Goal: Book appointment/travel/reservation

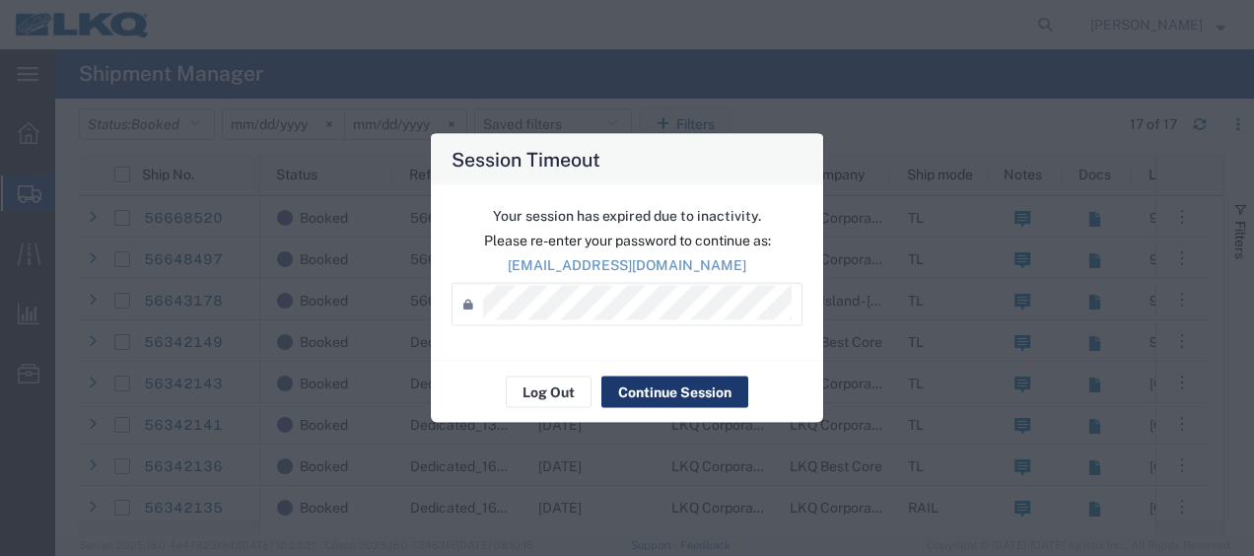
click at [670, 388] on button "Continue Session" at bounding box center [674, 393] width 147 height 32
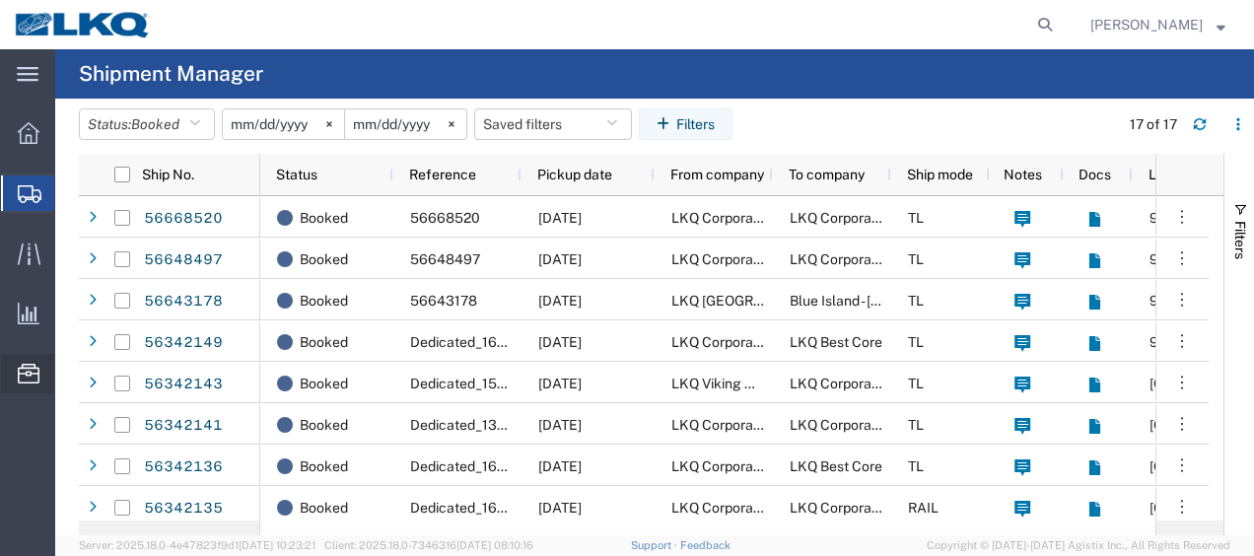
click at [0, 0] on span "Location Appointment" at bounding box center [0, 0] width 0 height 0
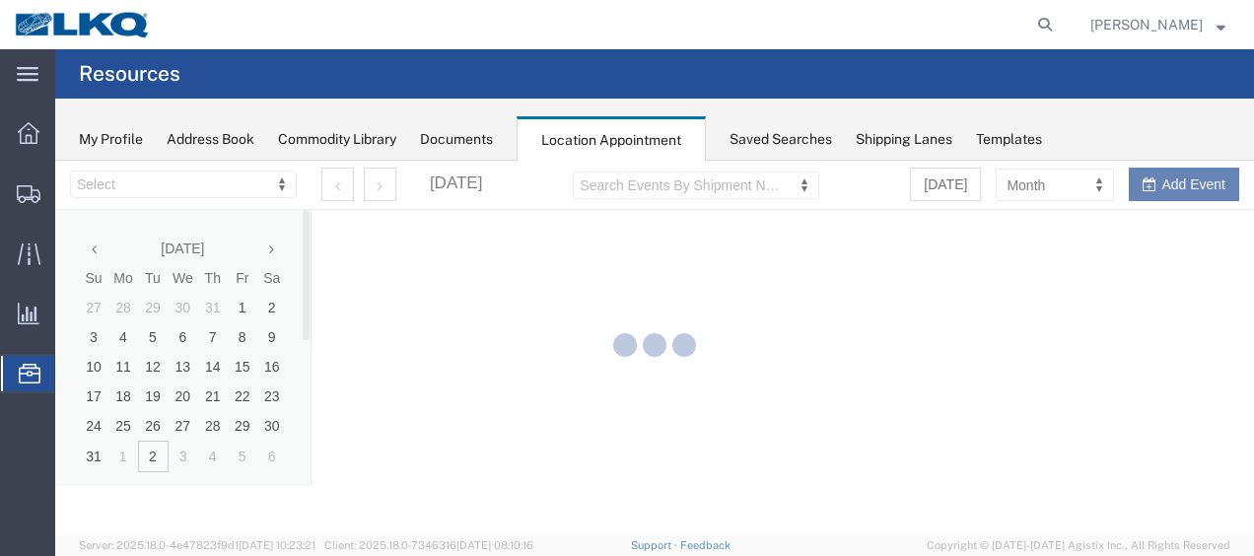
select select "27578"
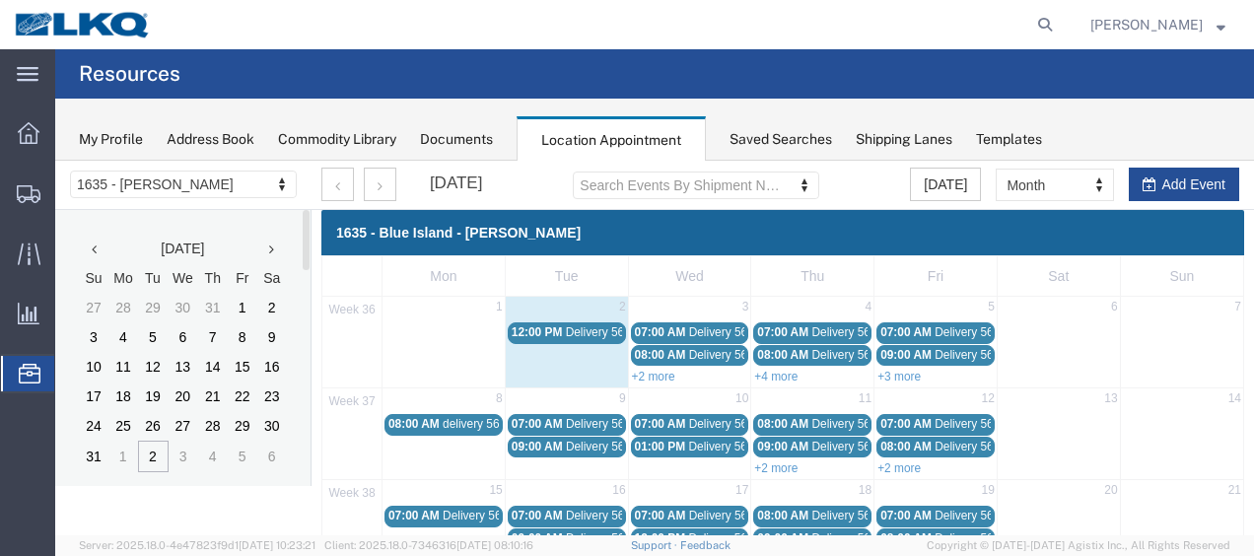
click at [271, 248] on icon at bounding box center [271, 250] width 5 height 14
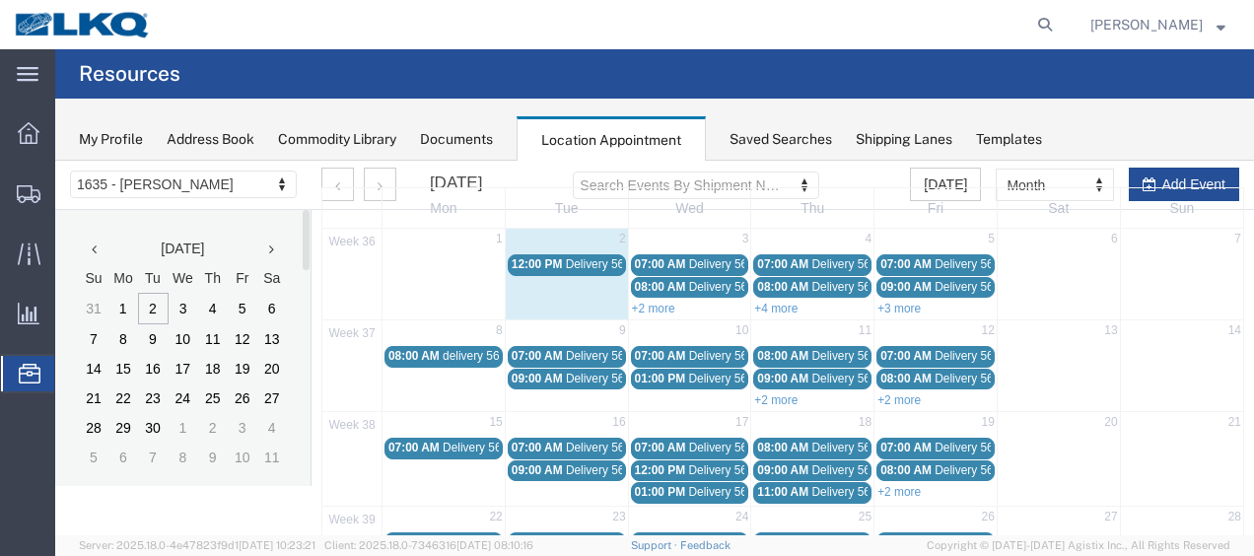
scroll to position [99, 0]
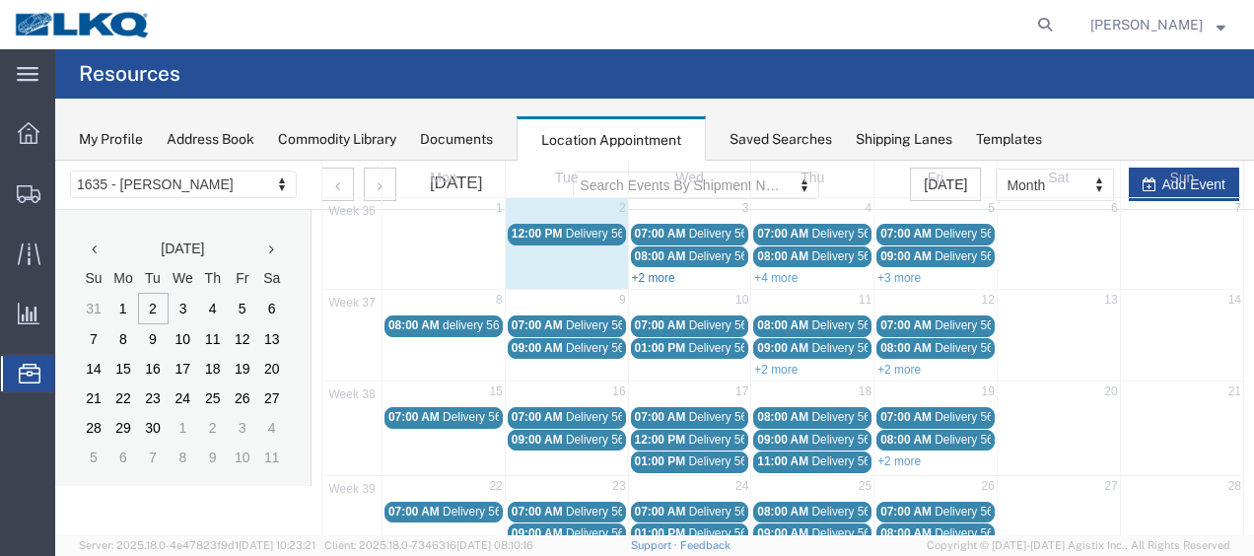
click at [643, 280] on link "+2 more" at bounding box center [653, 278] width 43 height 14
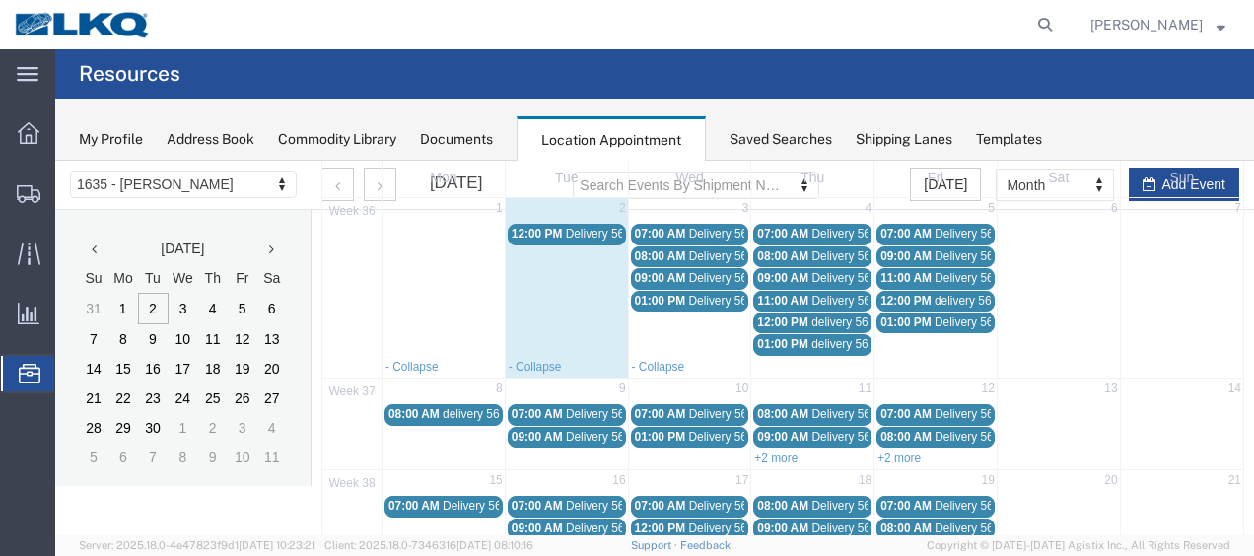
scroll to position [0, 0]
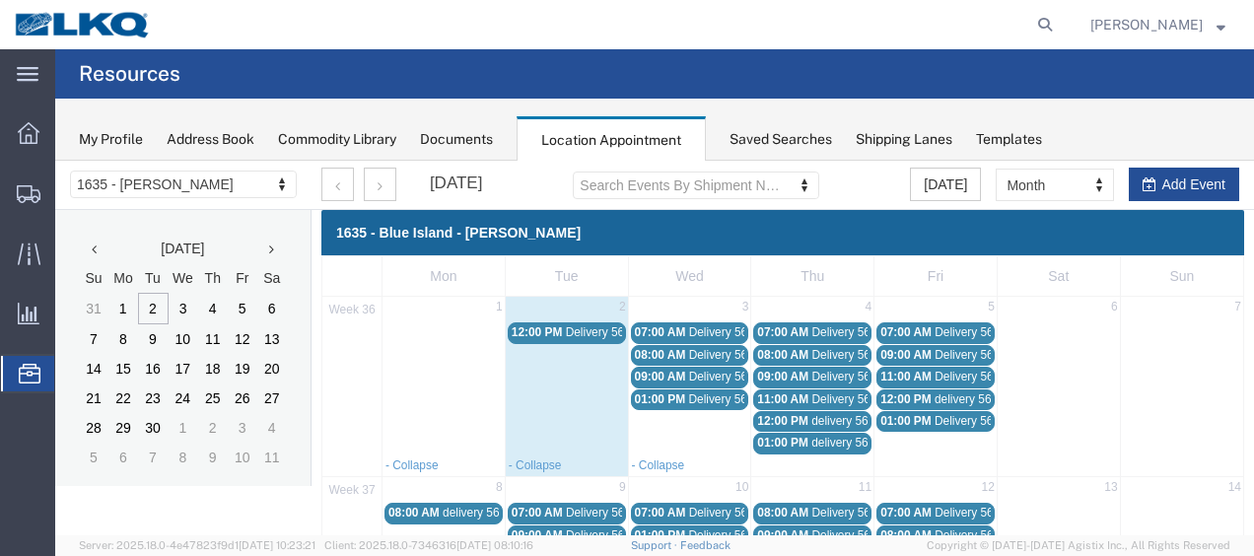
click at [556, 336] on span "12:00 PM" at bounding box center [537, 332] width 51 height 14
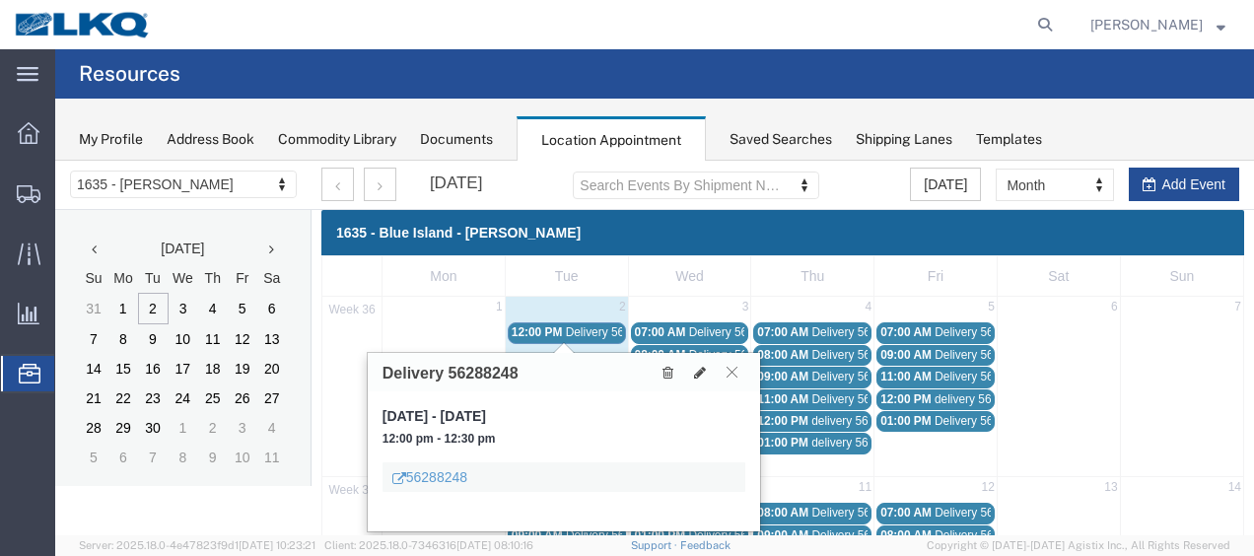
click at [738, 367] on button at bounding box center [732, 372] width 27 height 19
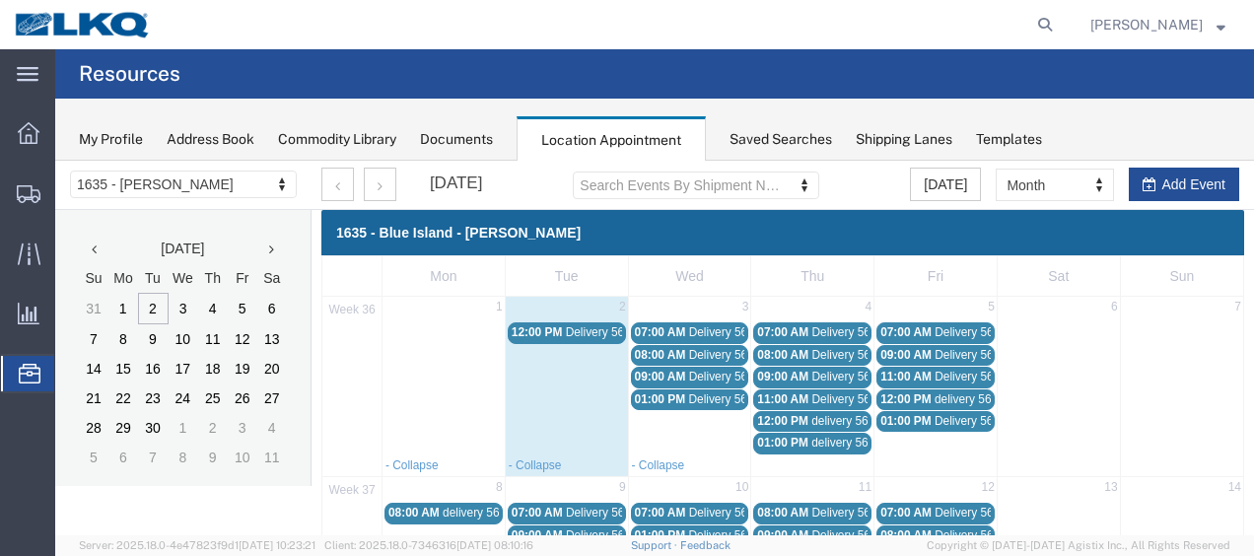
click at [701, 325] on span "Delivery 56329168" at bounding box center [738, 332] width 98 height 14
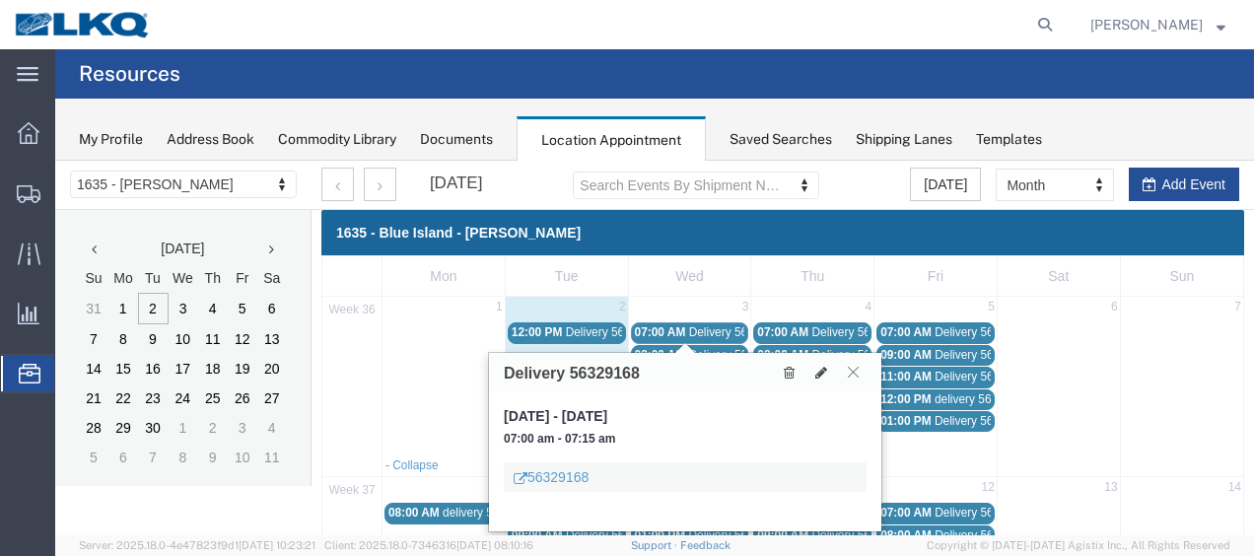
click at [860, 374] on button at bounding box center [853, 372] width 27 height 19
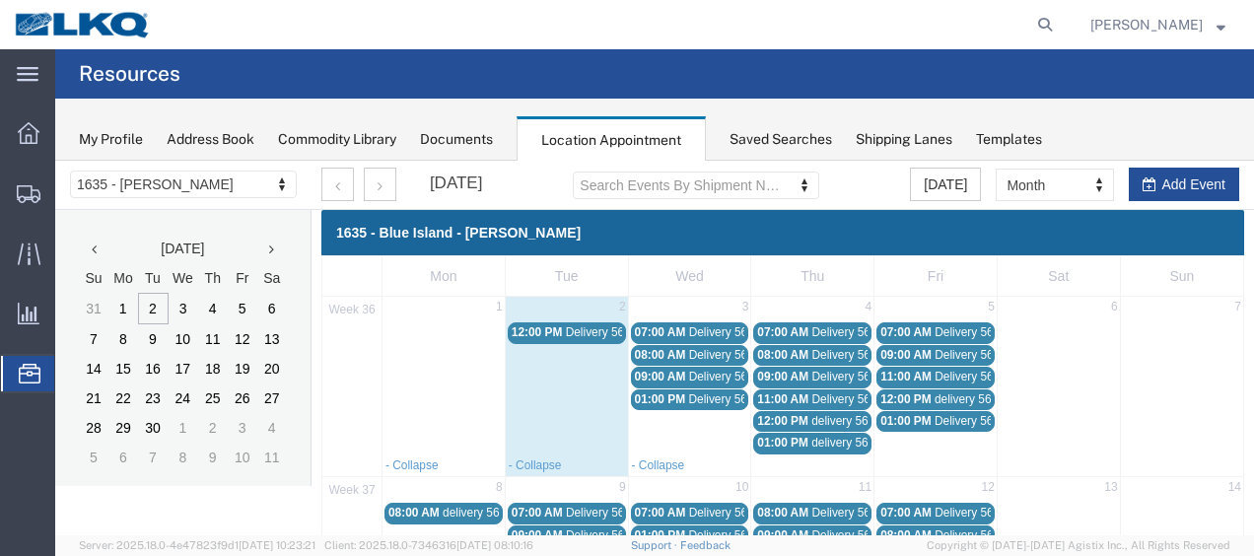
click at [709, 351] on span "Delivery 56315658" at bounding box center [738, 355] width 98 height 14
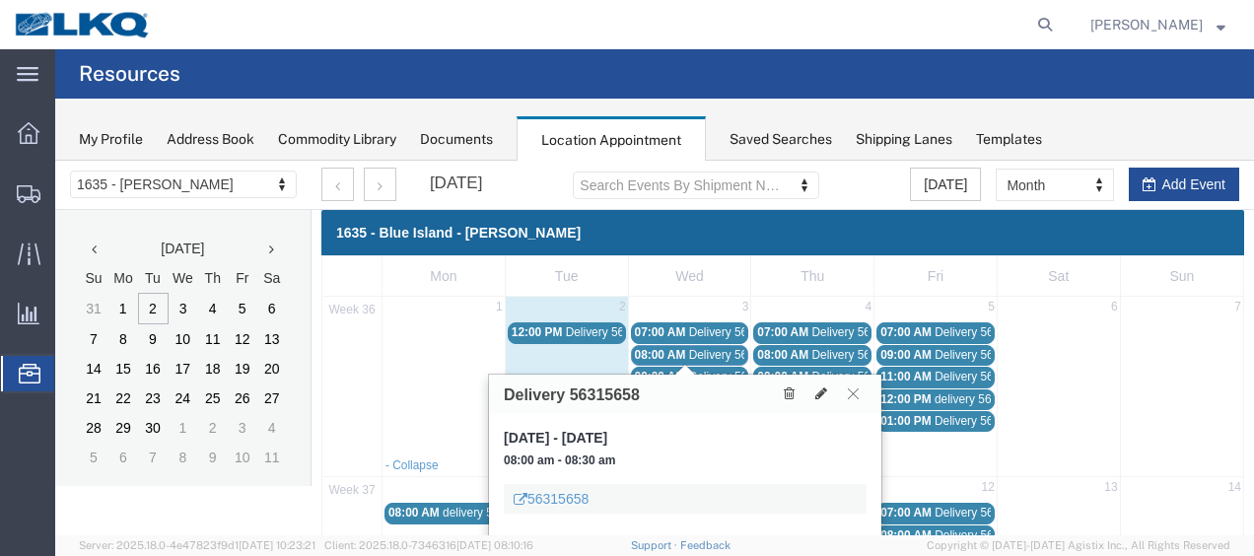
click at [858, 389] on icon at bounding box center [853, 393] width 11 height 12
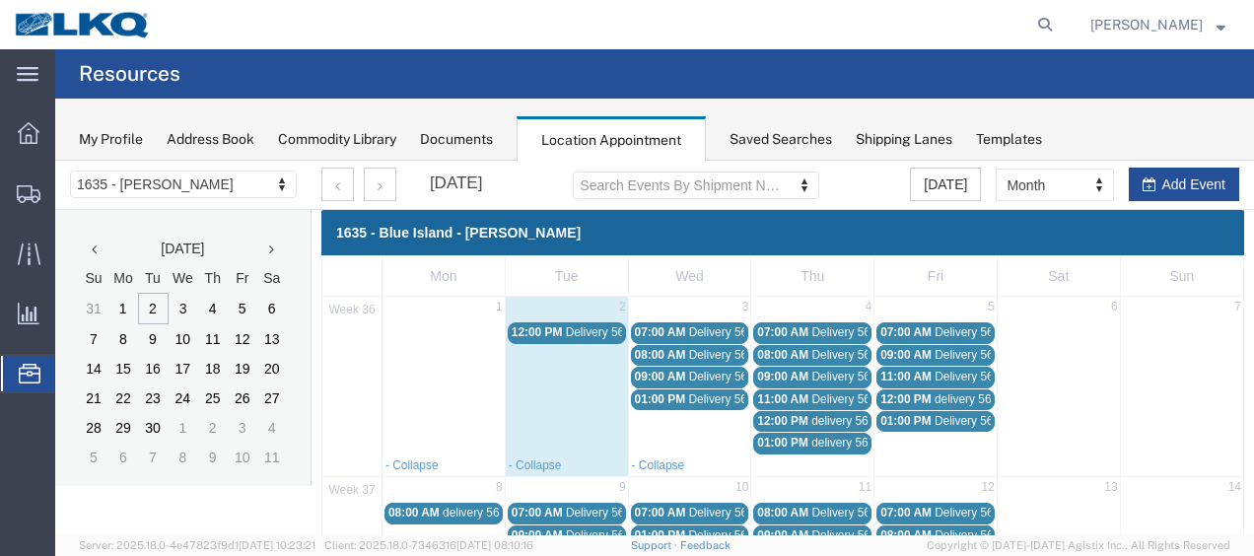
click at [694, 375] on span "Delivery 56315648" at bounding box center [738, 377] width 98 height 14
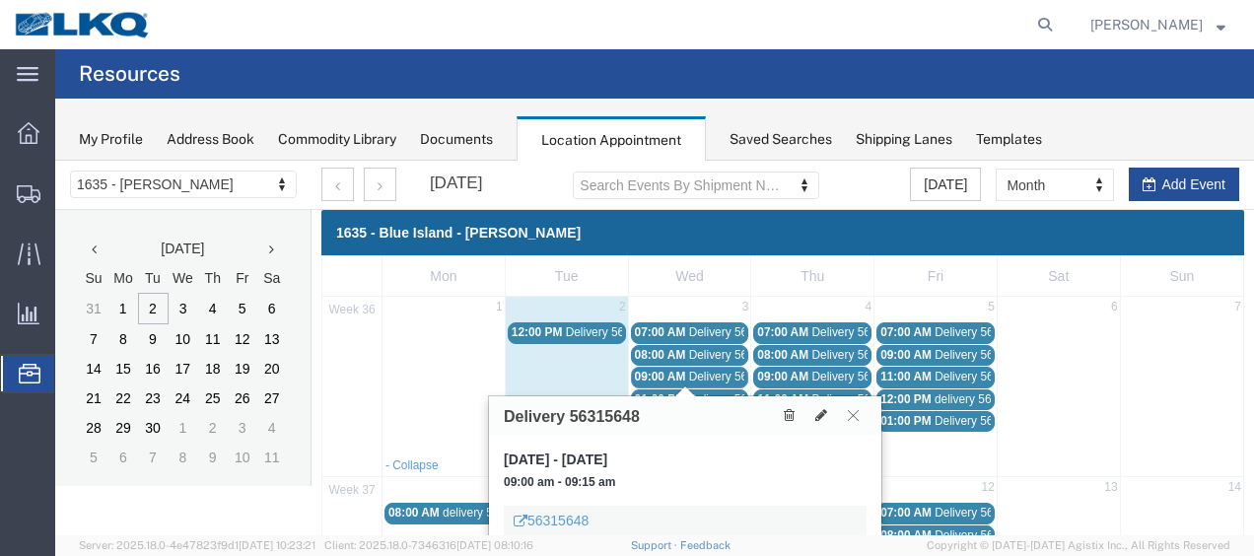
click at [846, 412] on button at bounding box center [853, 415] width 27 height 19
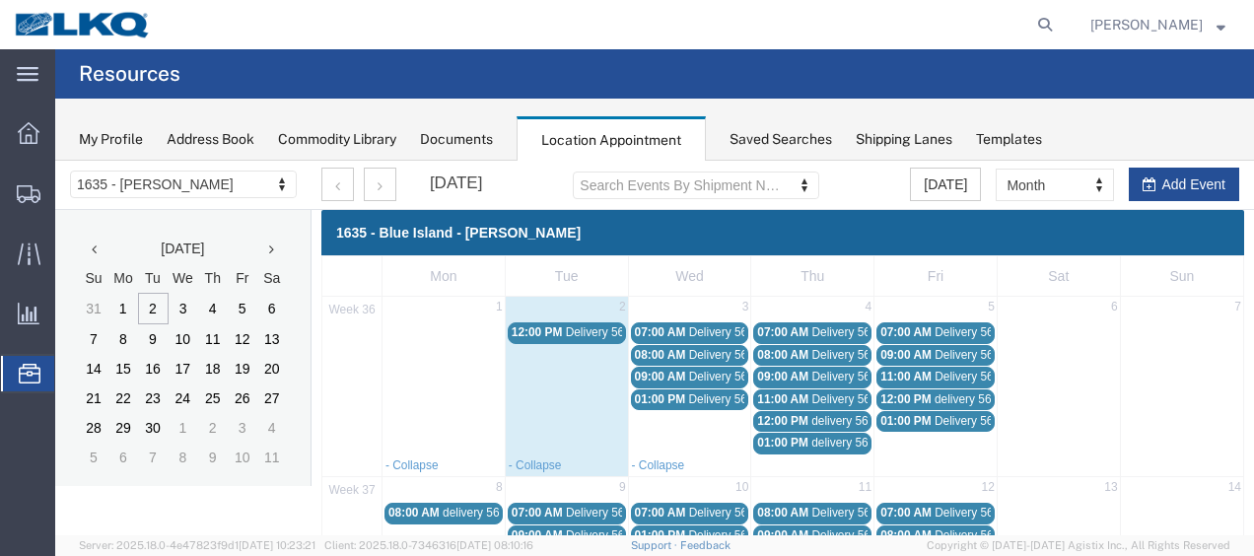
click at [705, 400] on span "Delivery 56342125" at bounding box center [737, 399] width 98 height 14
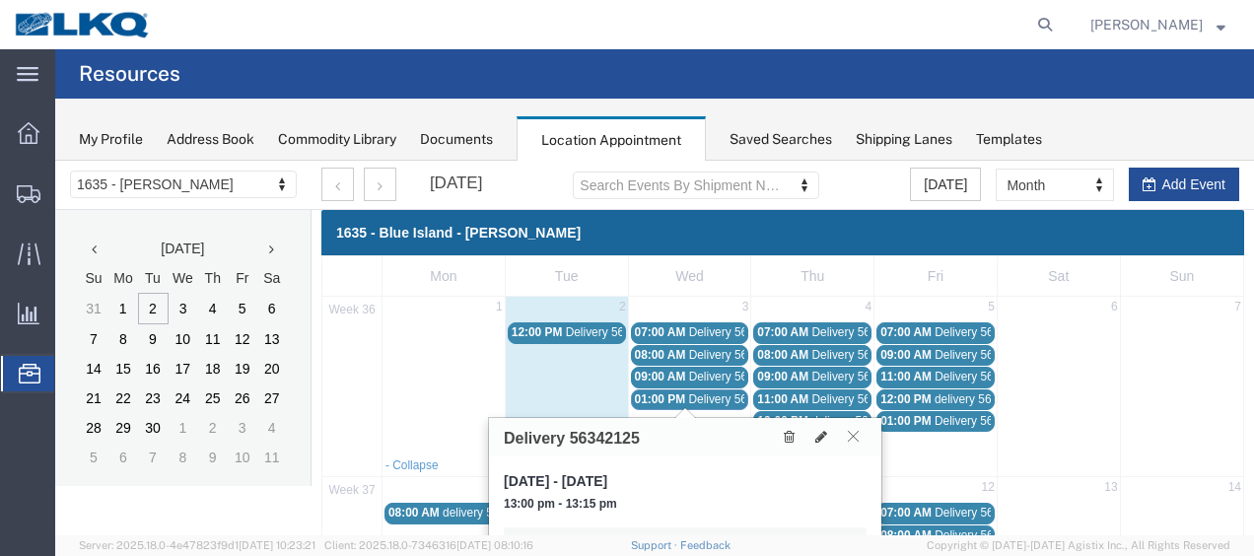
click at [856, 441] on icon at bounding box center [853, 436] width 11 height 12
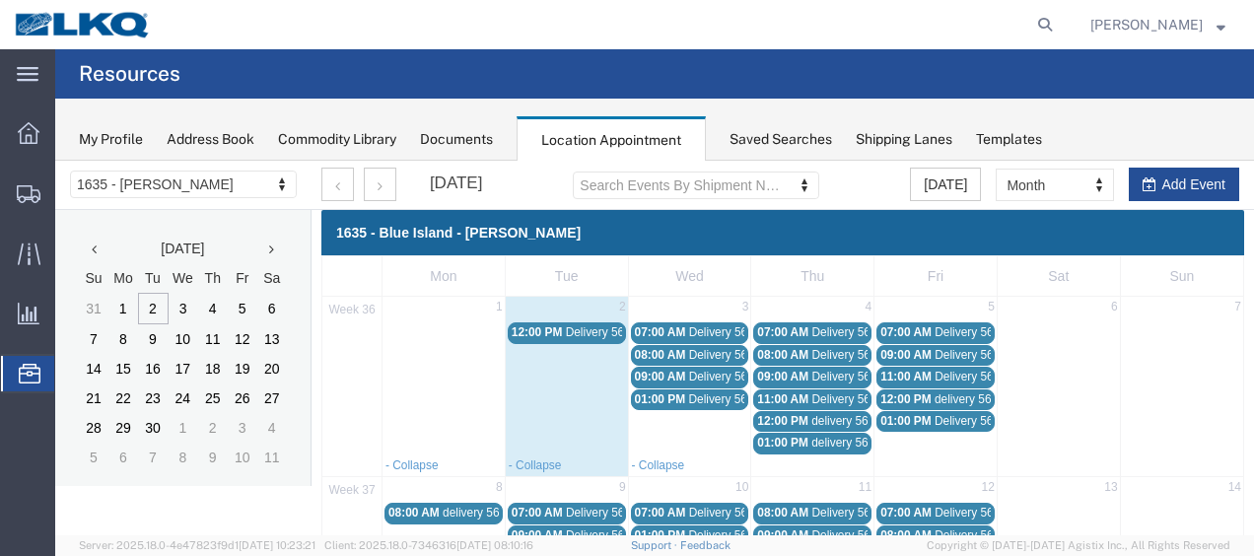
click at [567, 333] on span "Delivery 56288248" at bounding box center [615, 332] width 98 height 14
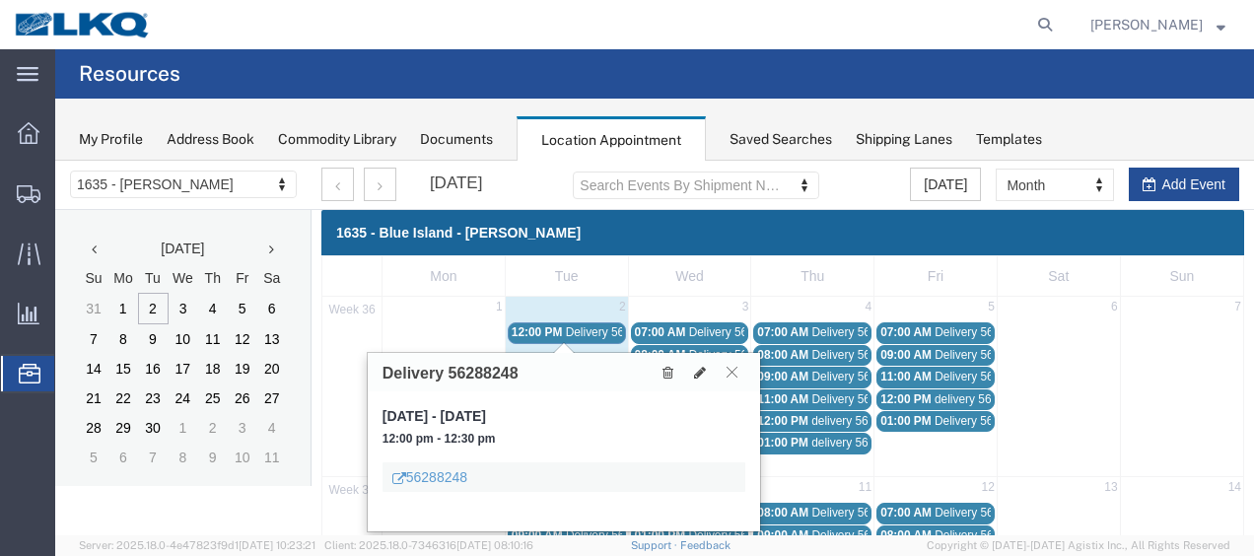
click at [731, 377] on icon at bounding box center [732, 372] width 11 height 12
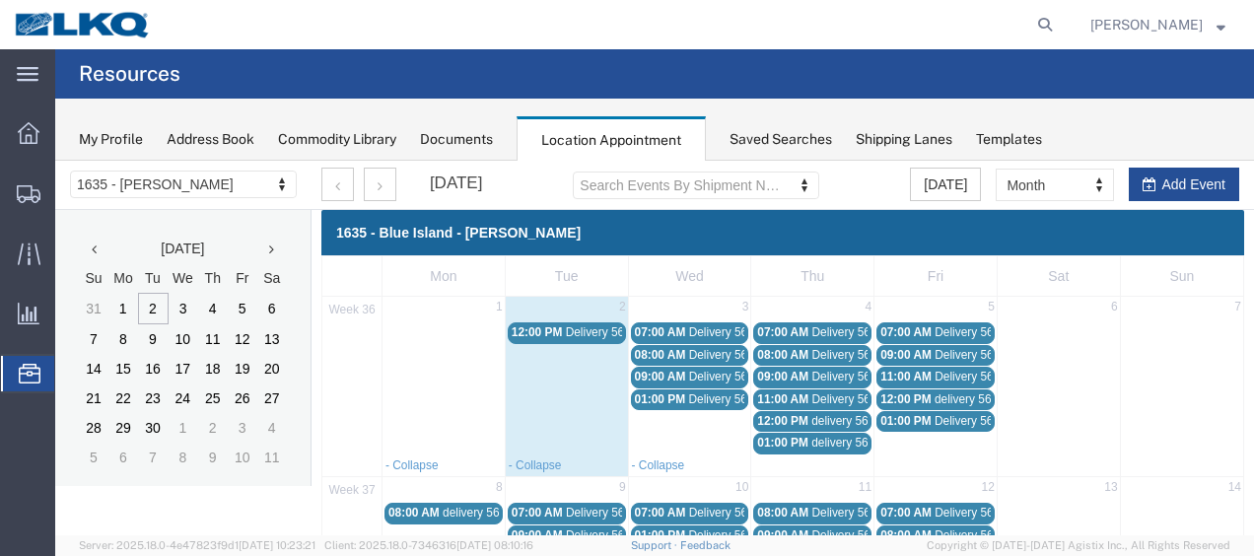
click at [1215, 18] on span "[PERSON_NAME]" at bounding box center [1157, 25] width 135 height 22
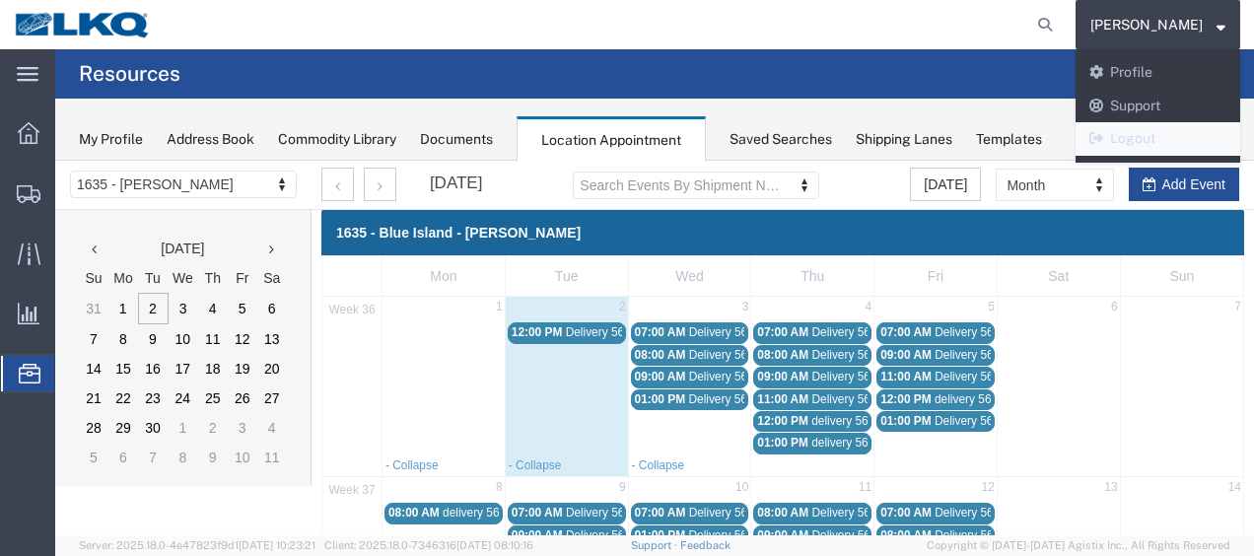
click at [1139, 136] on link "Logout" at bounding box center [1158, 139] width 165 height 34
